Goal: Task Accomplishment & Management: Manage account settings

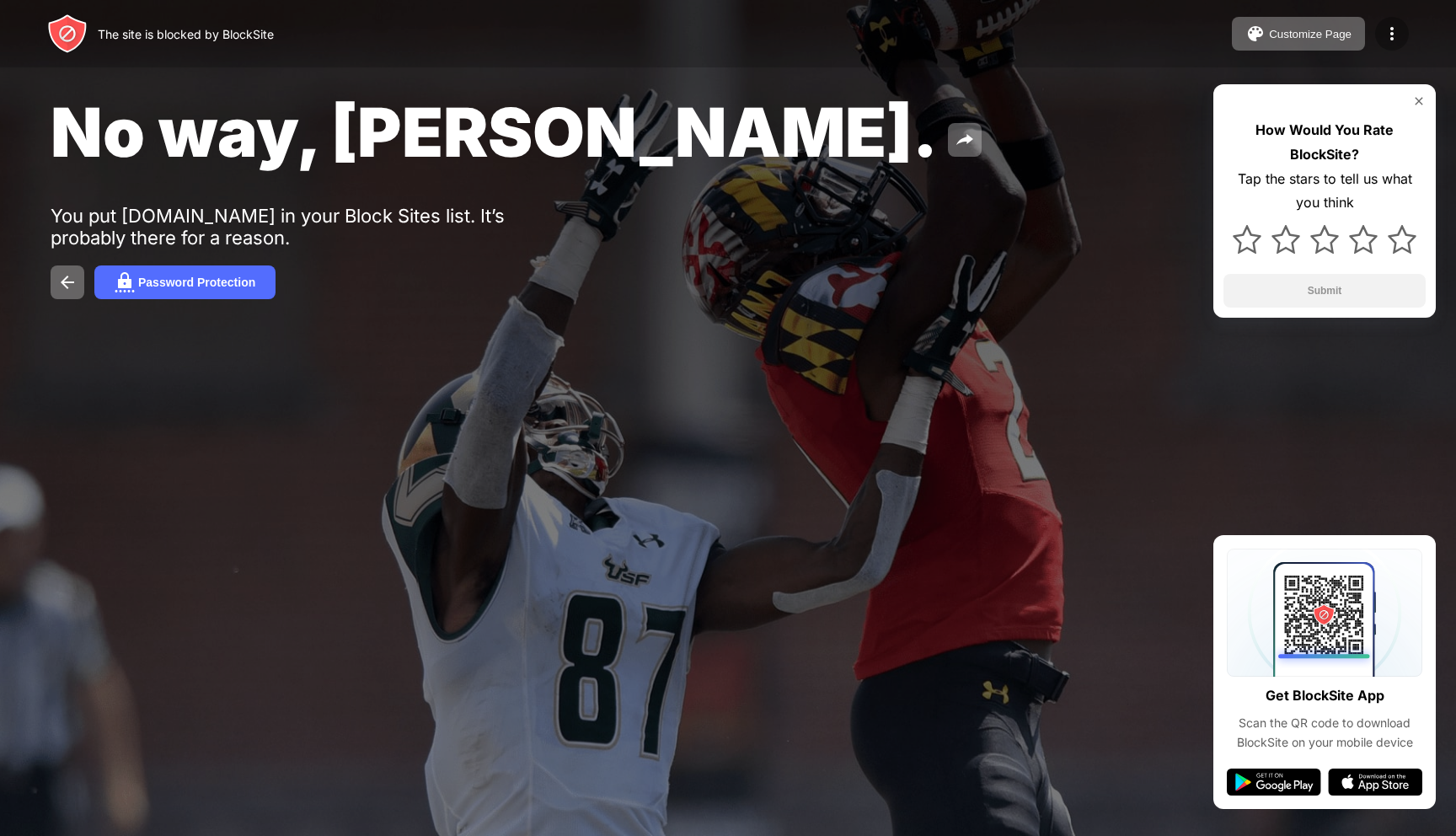
click at [1392, 31] on img at bounding box center [1392, 34] width 20 height 20
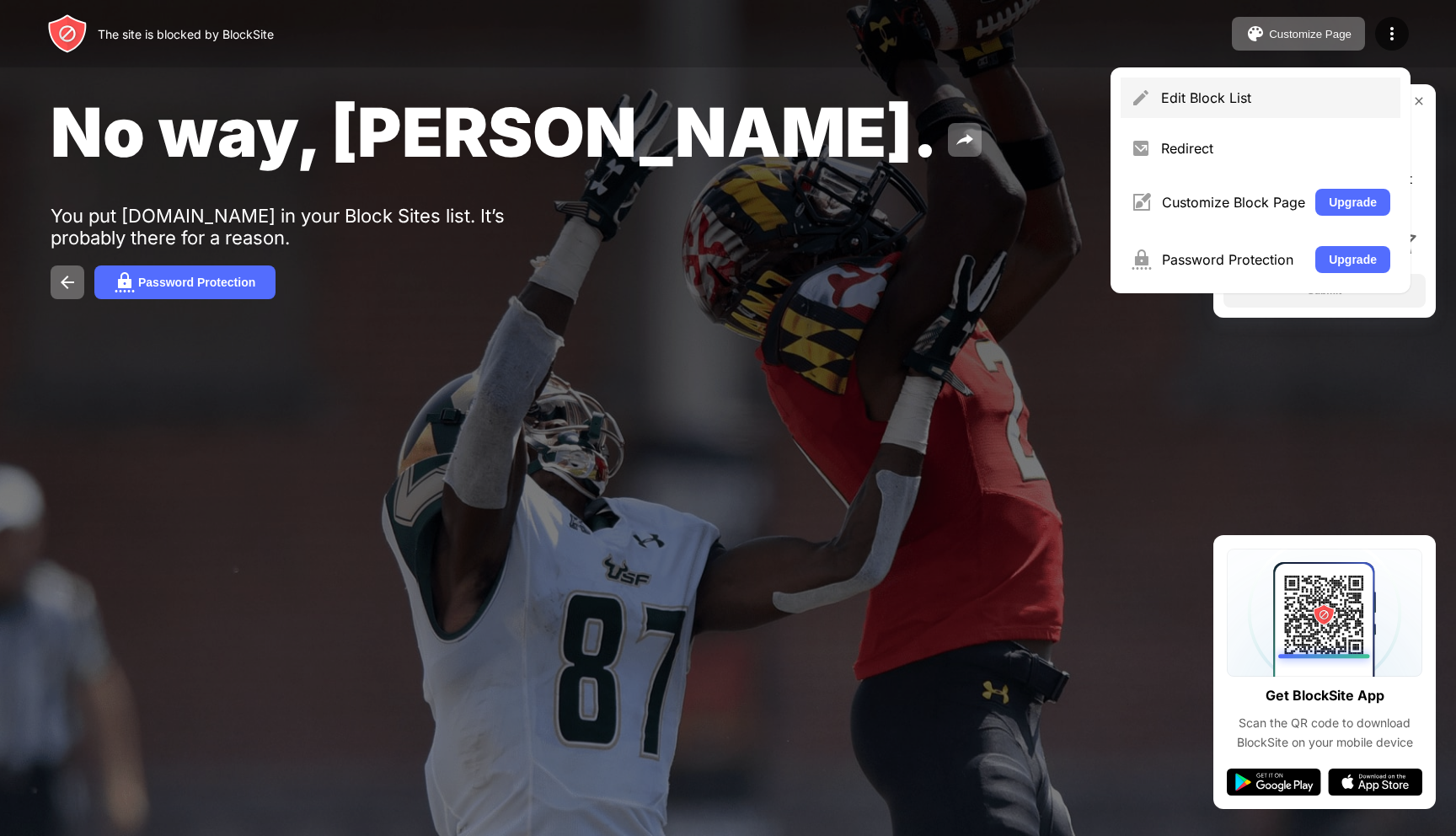
click at [1223, 101] on div "Edit Block List" at bounding box center [1276, 97] width 229 height 17
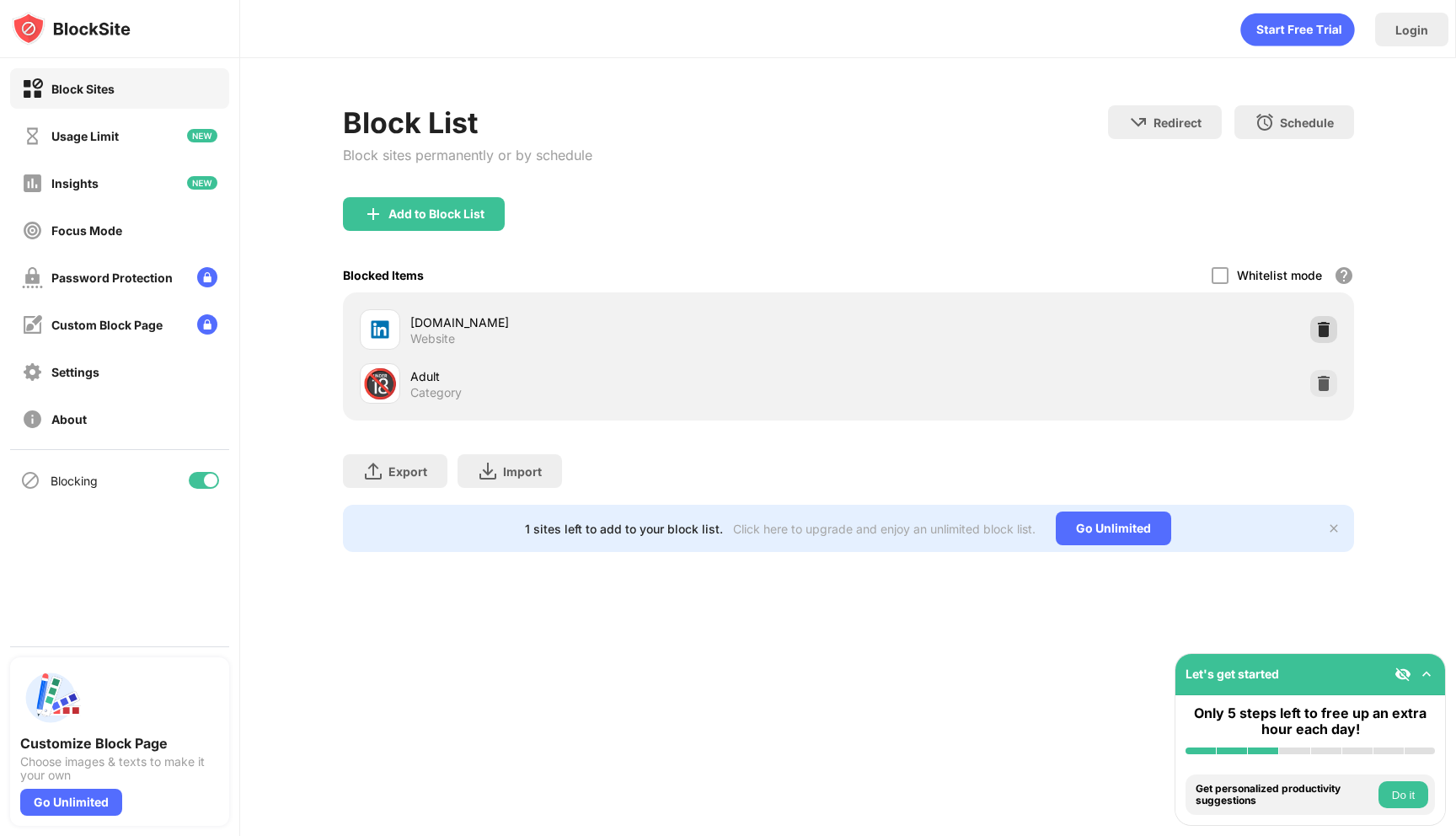
click at [1322, 329] on img at bounding box center [1324, 329] width 17 height 17
